Goal: Task Accomplishment & Management: Use online tool/utility

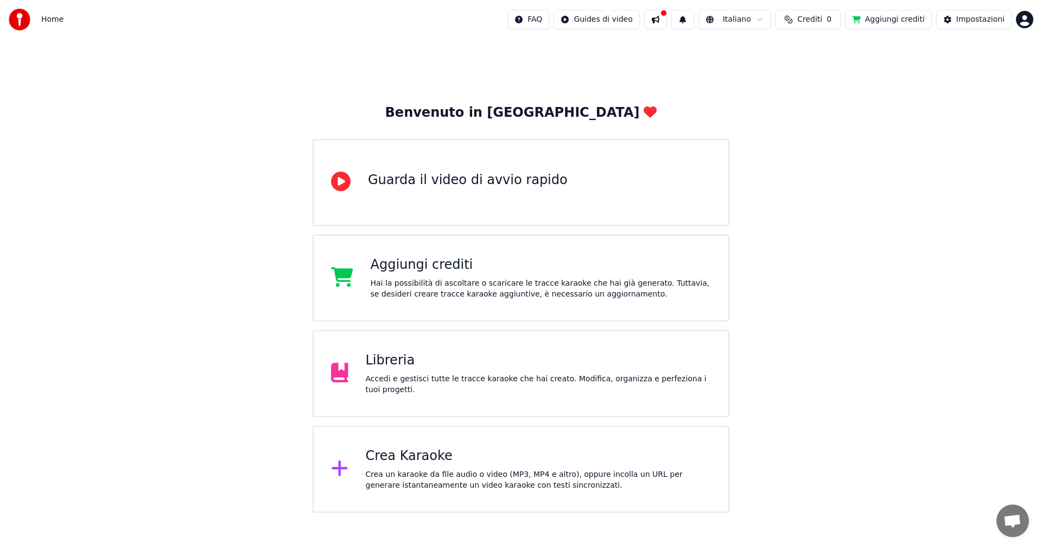
click at [819, 21] on span "Crediti" at bounding box center [810, 19] width 25 height 11
click at [810, 79] on button "Aggiorna" at bounding box center [816, 82] width 61 height 20
click at [833, 150] on div "Benvenuto in Youka Guarda il video di avvio rapido Aggiungi crediti Hai la poss…" at bounding box center [521, 275] width 1042 height 473
click at [876, 24] on button "Aggiungi crediti" at bounding box center [888, 20] width 87 height 20
click at [388, 386] on div "Accedi e gestisci tutte le tracce karaoke che hai creato. Modifica, organizza e…" at bounding box center [539, 385] width 346 height 22
